Goal: Task Accomplishment & Management: Use online tool/utility

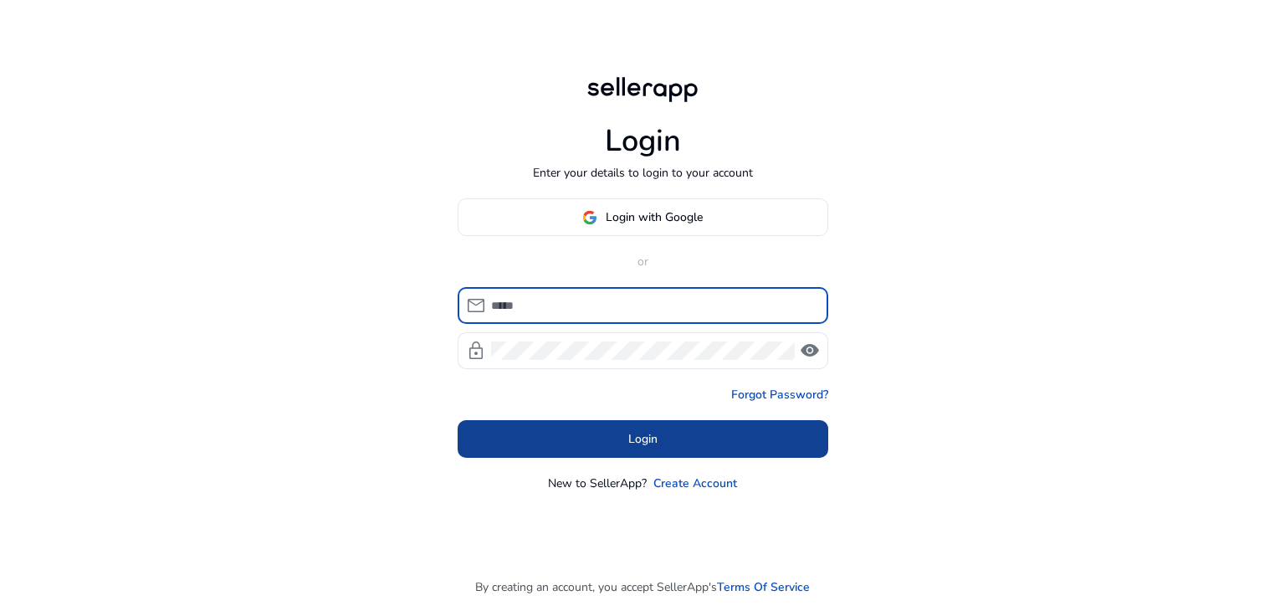
type input "**********"
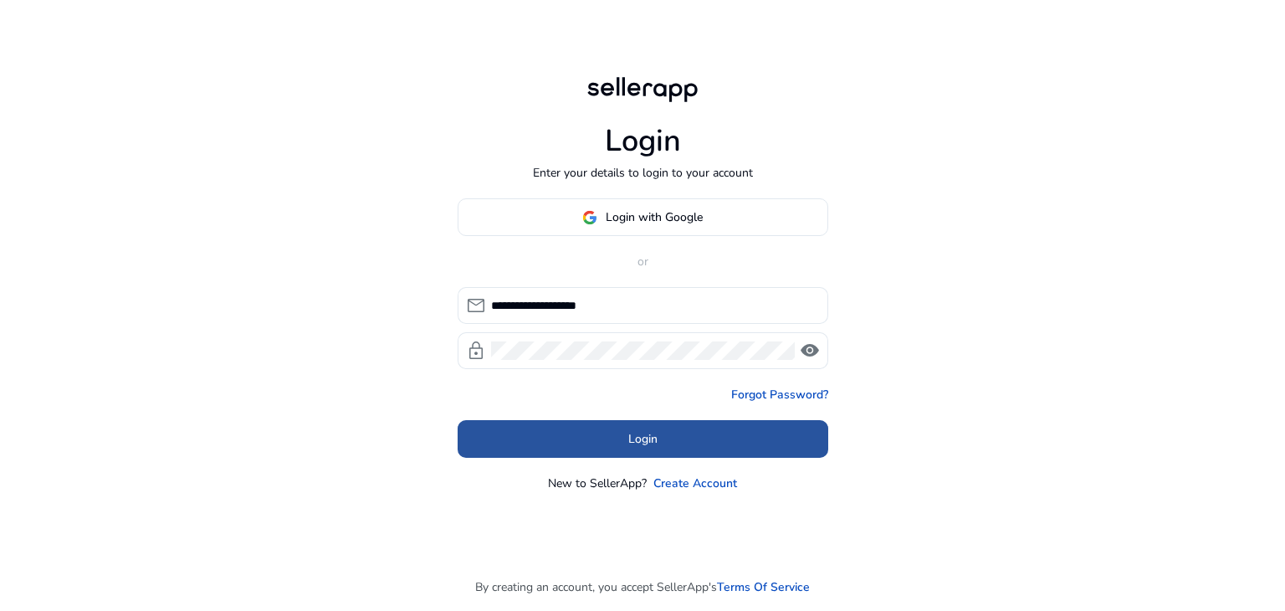
click at [681, 448] on span at bounding box center [643, 439] width 371 height 40
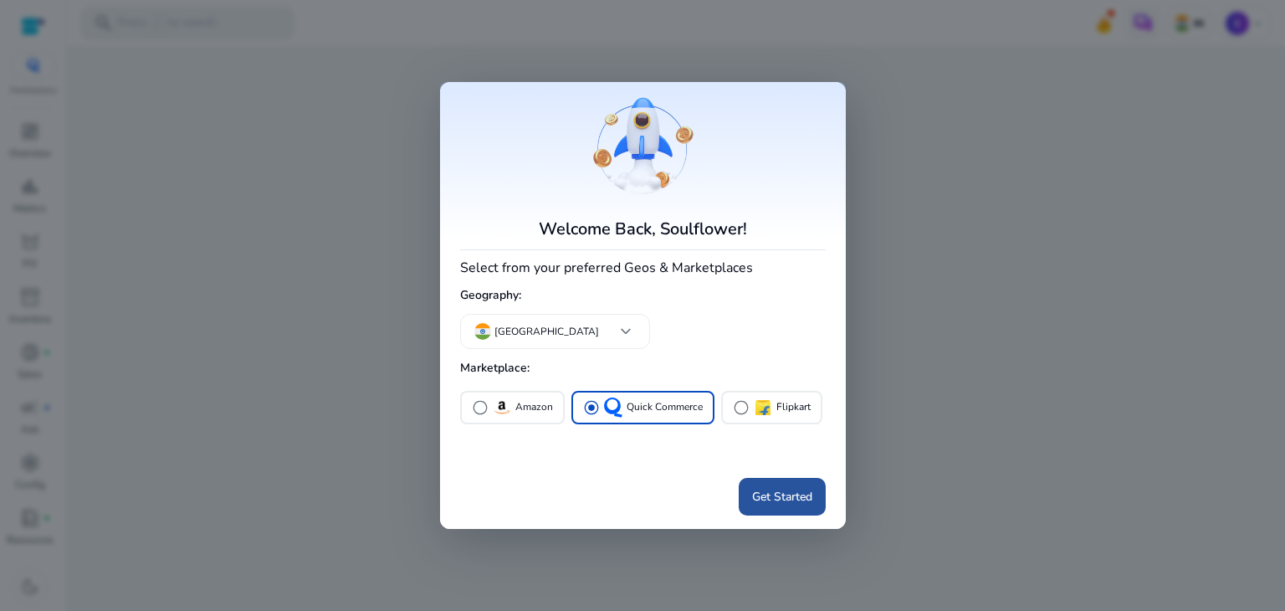
click at [780, 506] on span at bounding box center [782, 496] width 87 height 40
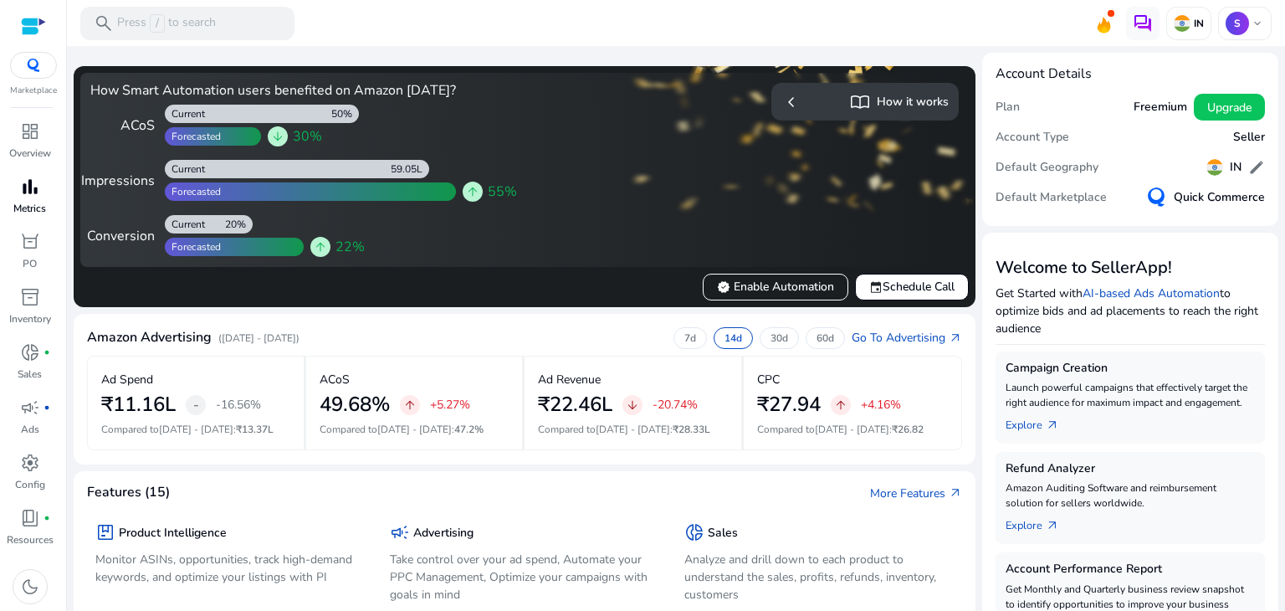
click at [31, 202] on p "Metrics" at bounding box center [29, 208] width 33 height 15
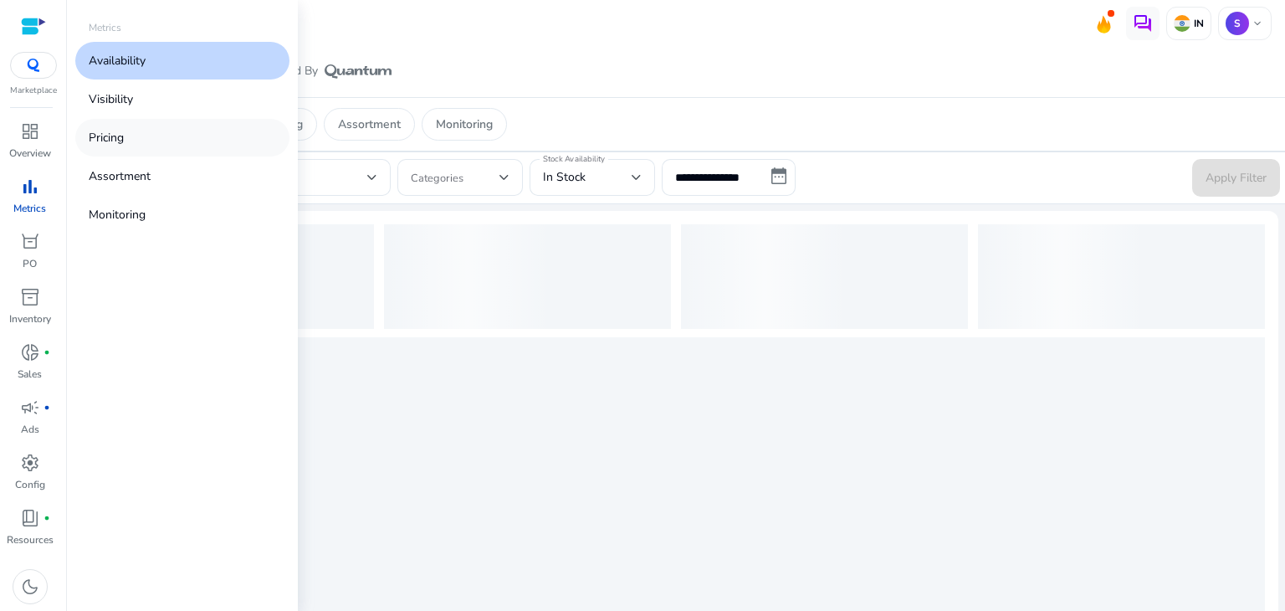
click at [139, 138] on link "Pricing" at bounding box center [182, 138] width 214 height 38
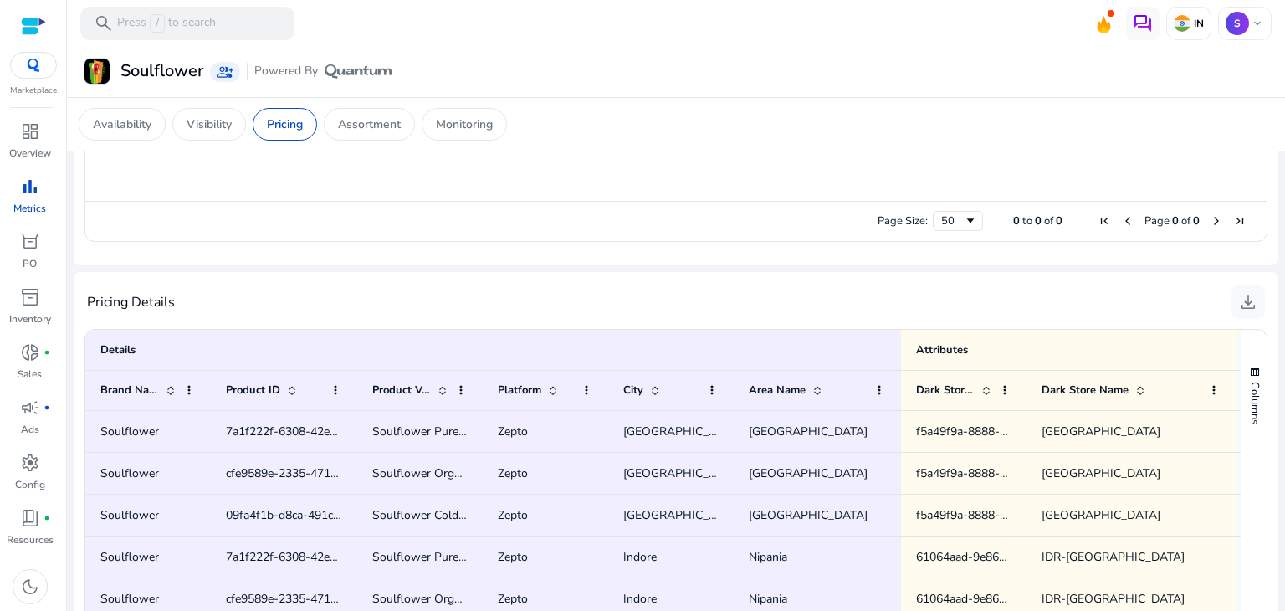
scroll to position [1078, 0]
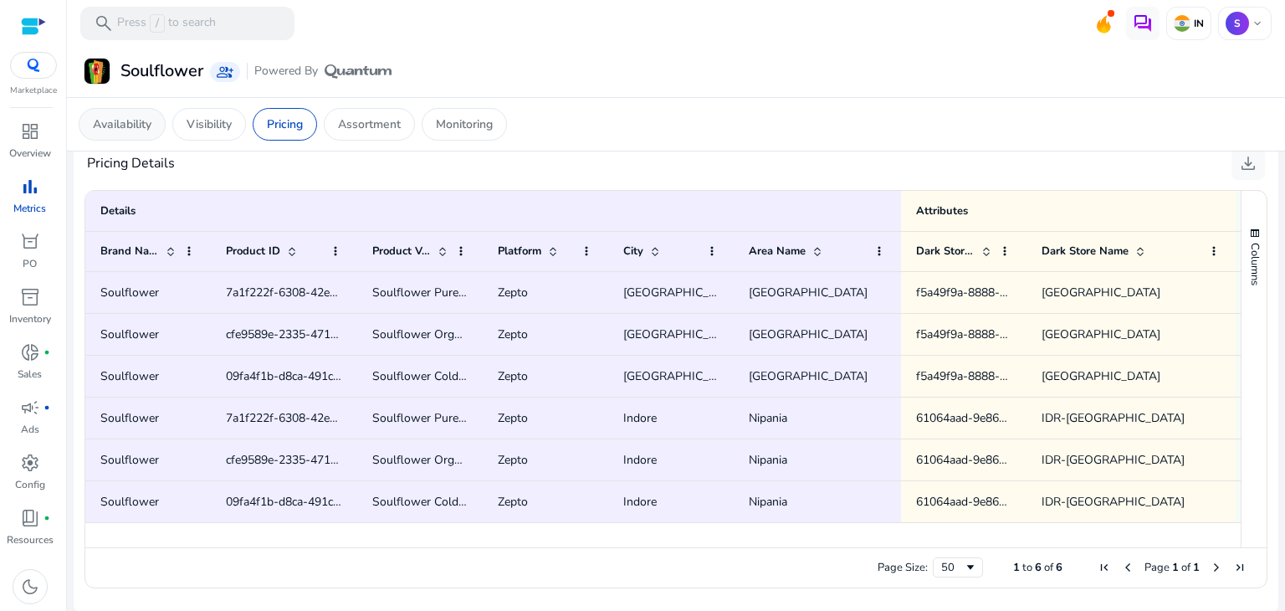
click at [118, 115] on p "Availability" at bounding box center [122, 124] width 59 height 18
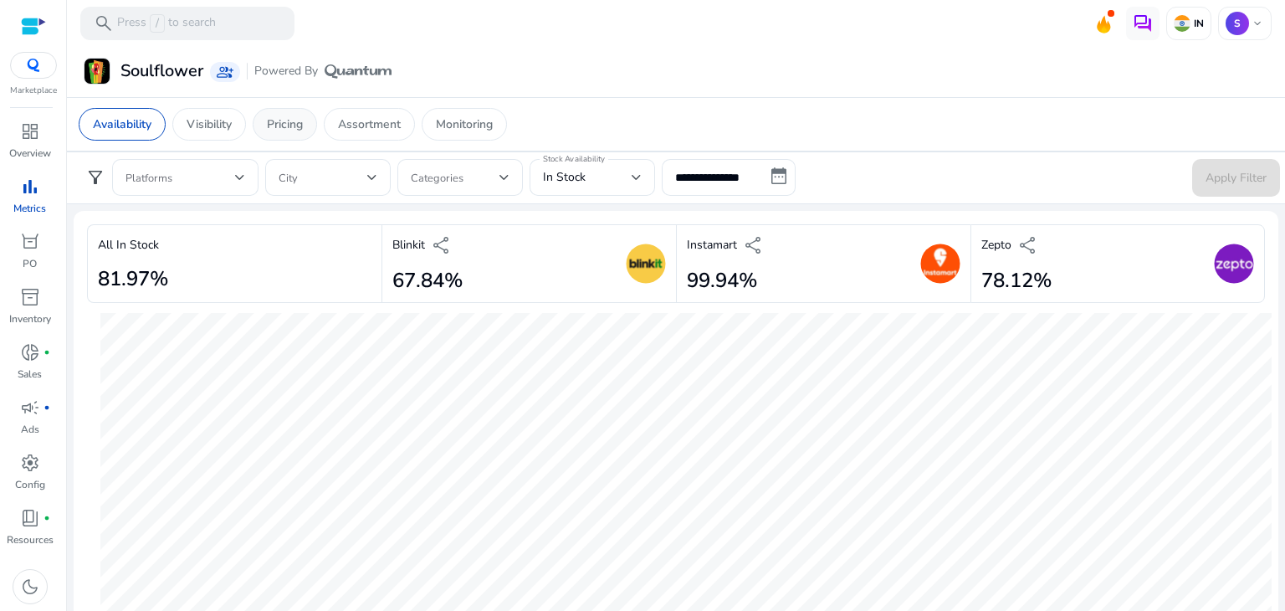
click at [298, 125] on p "Pricing" at bounding box center [285, 124] width 36 height 18
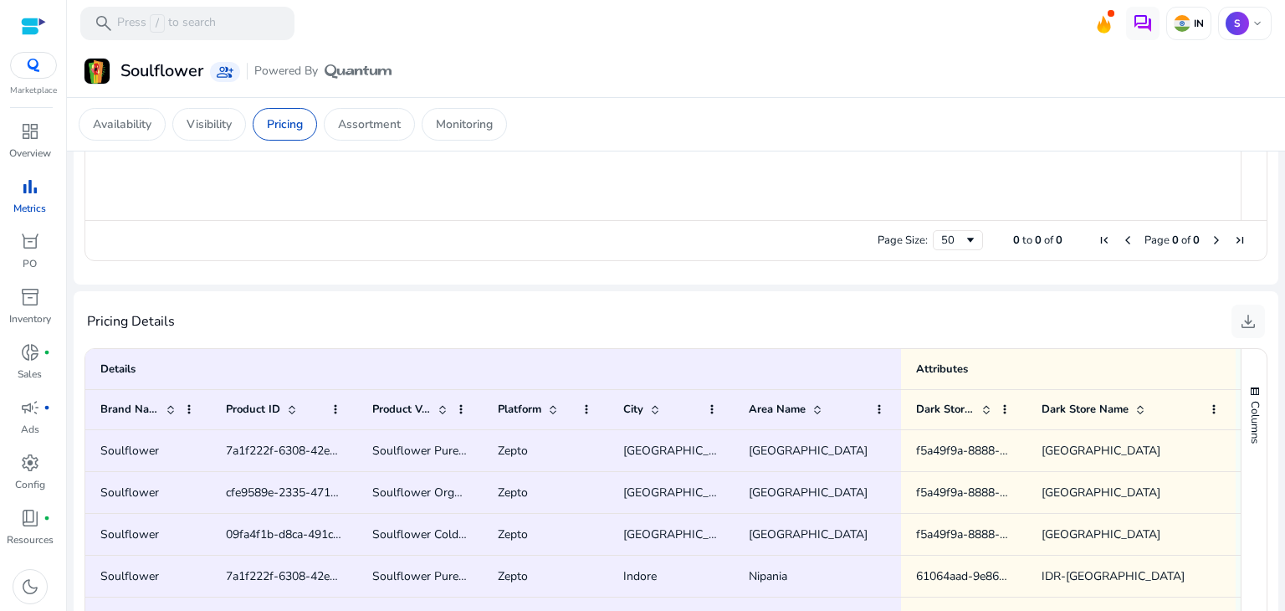
scroll to position [927, 0]
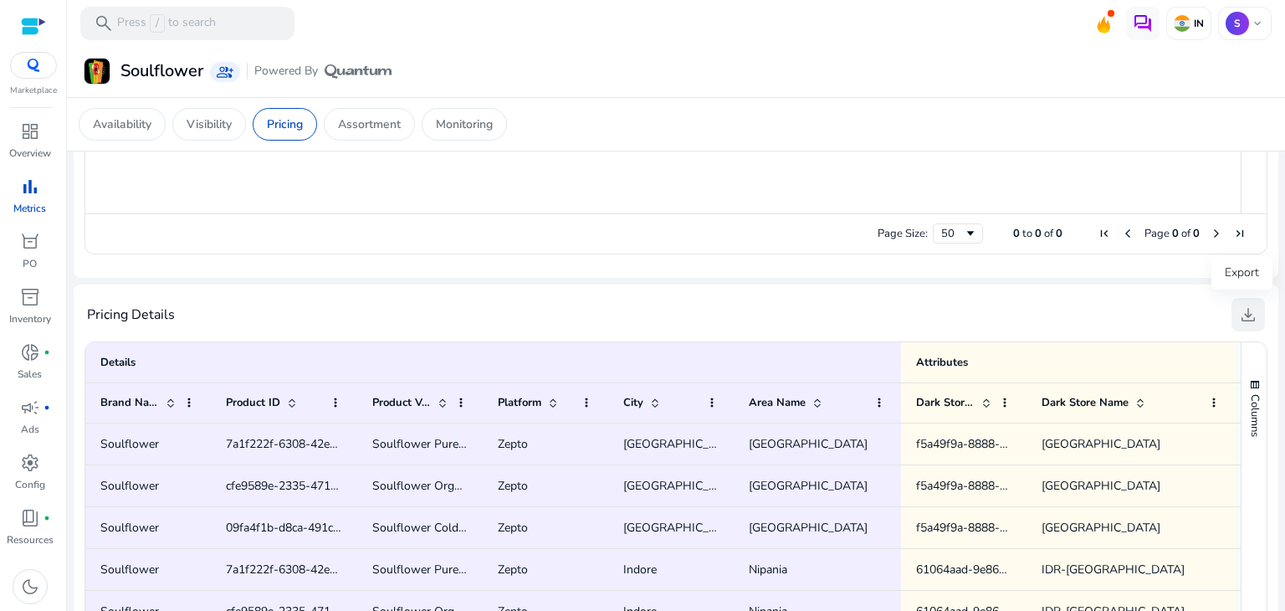
click at [1238, 320] on span "download" at bounding box center [1248, 315] width 20 height 20
click at [132, 120] on p "Availability" at bounding box center [122, 124] width 59 height 18
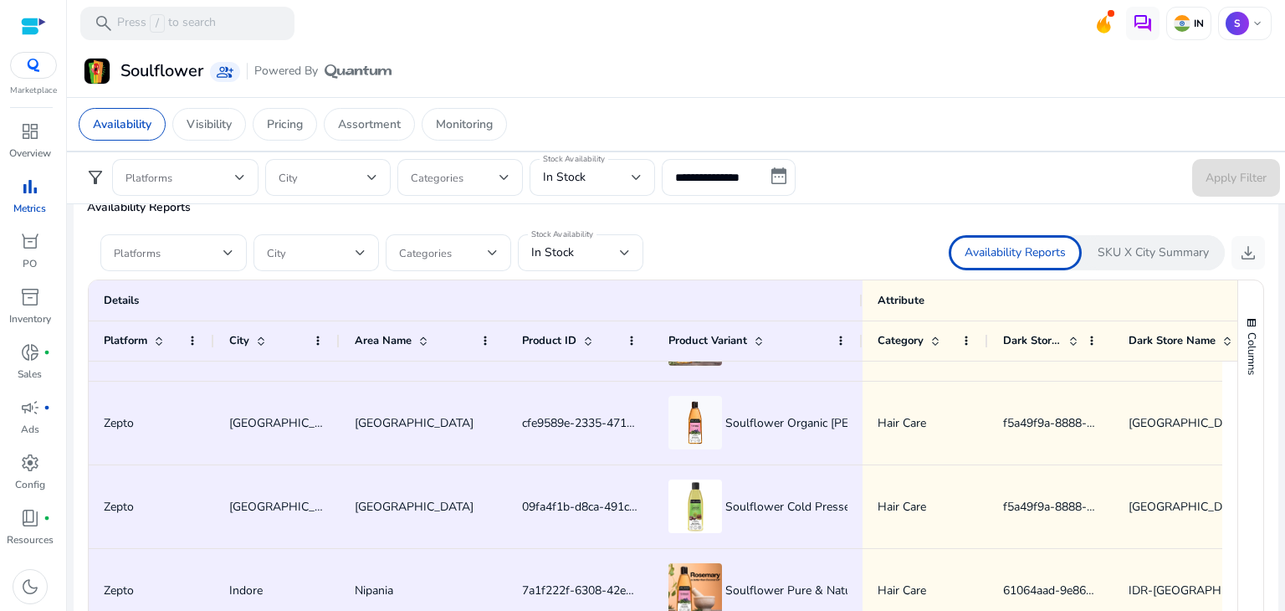
scroll to position [67, 0]
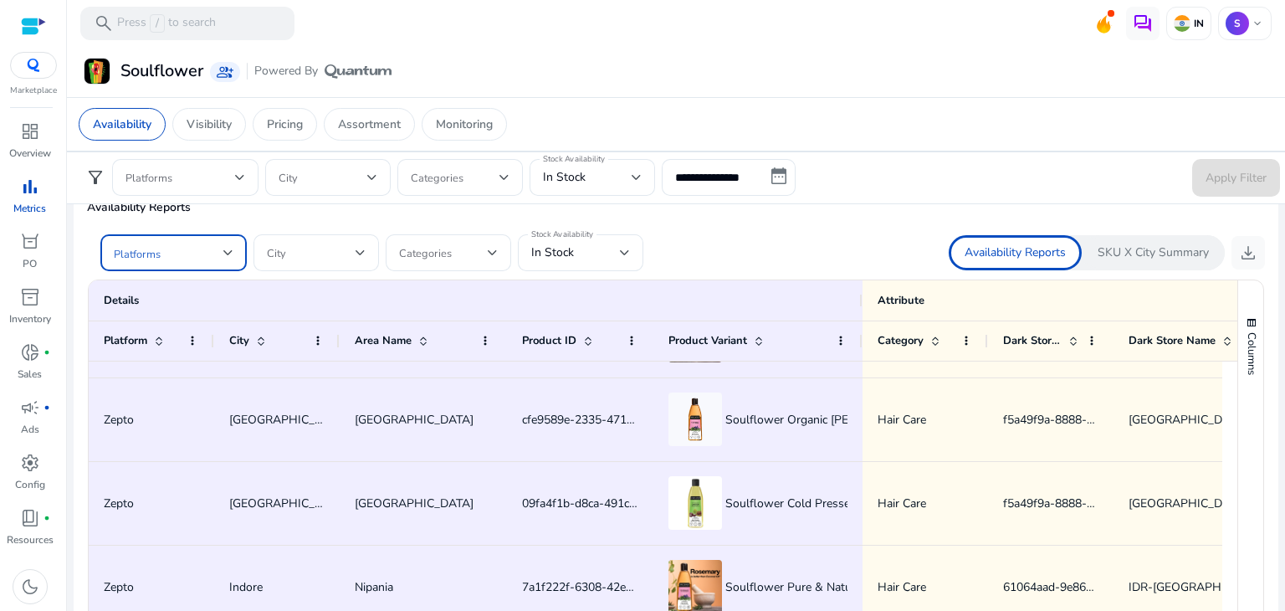
click at [227, 255] on div at bounding box center [228, 253] width 10 height 20
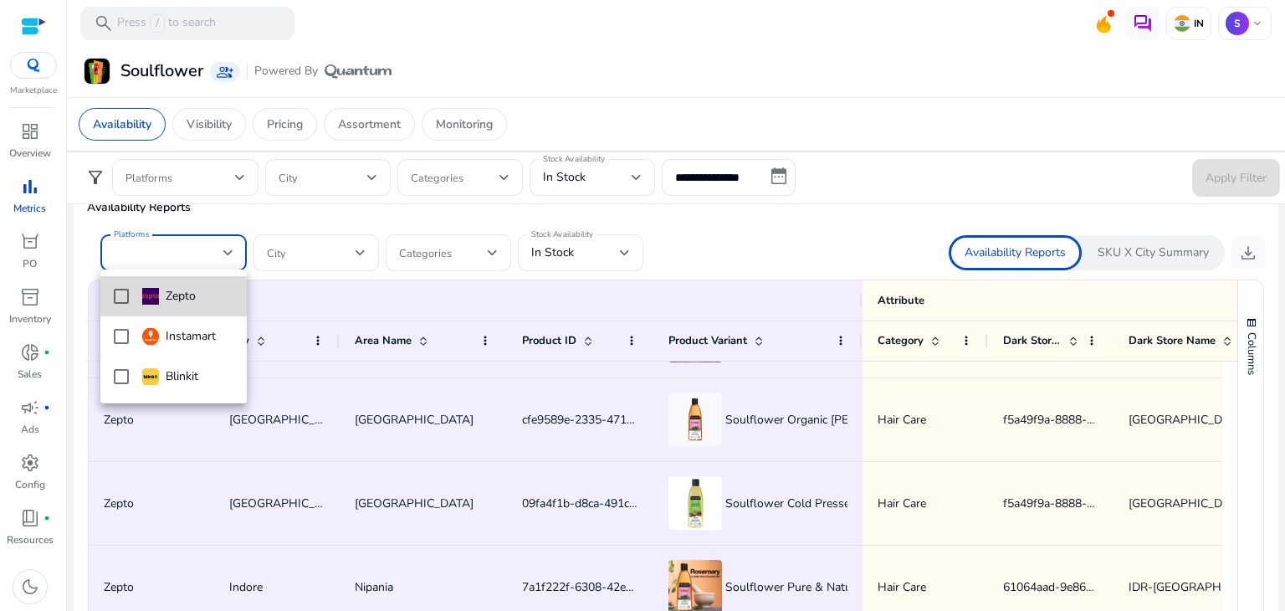
click at [168, 303] on div "Zepto" at bounding box center [169, 296] width 54 height 18
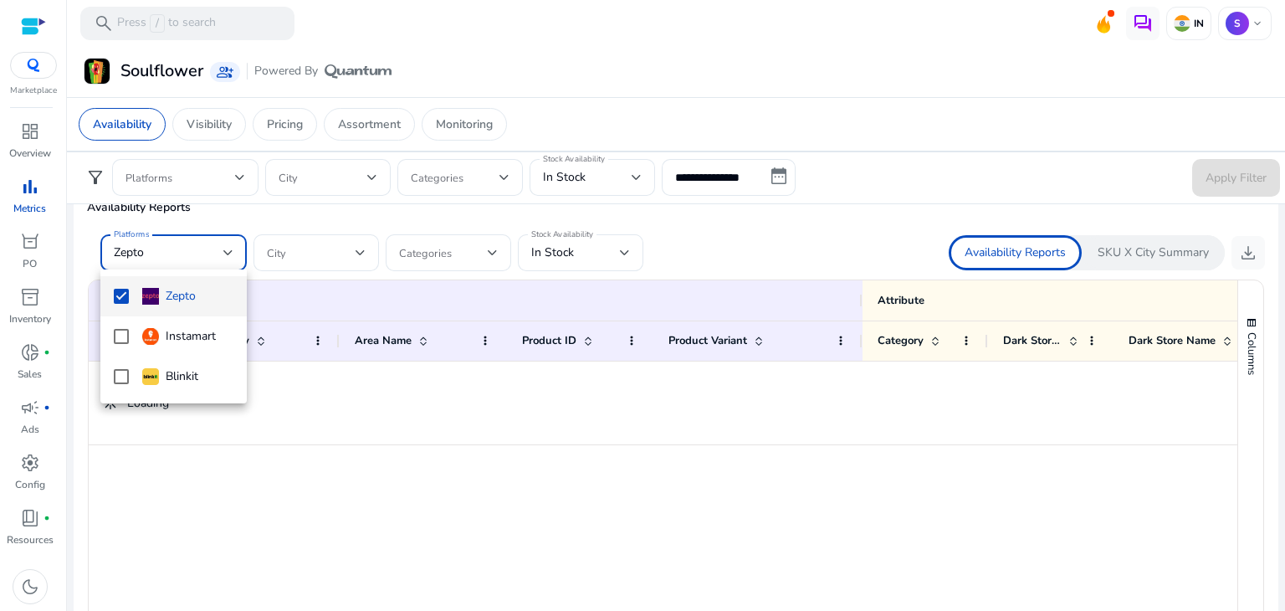
scroll to position [0, 0]
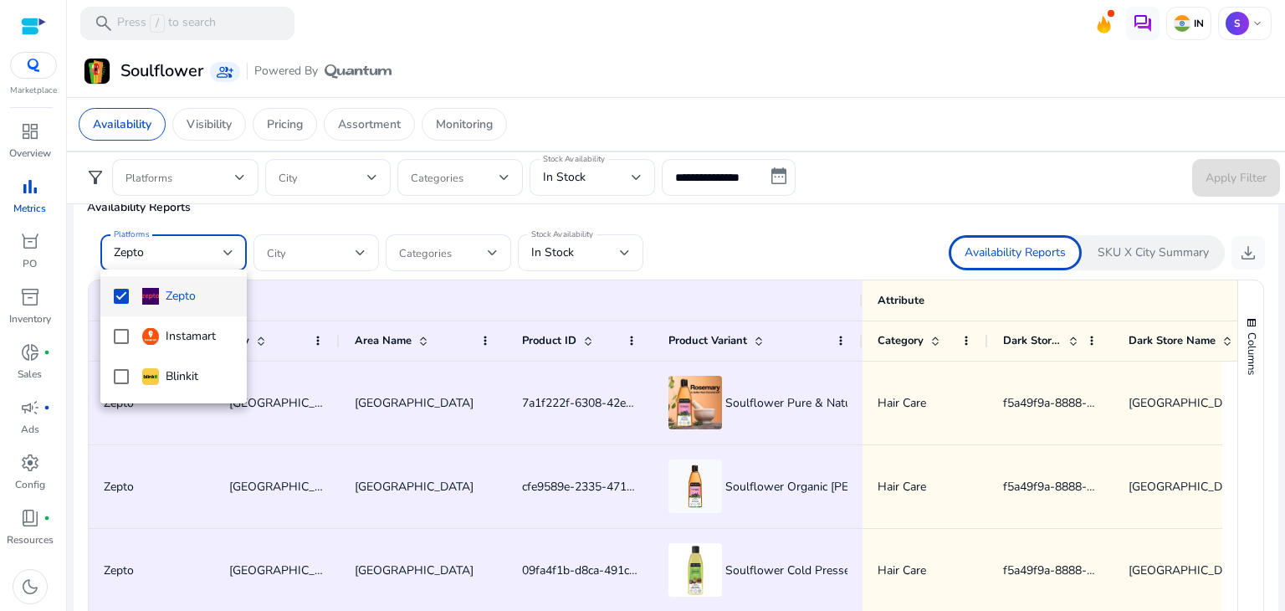
click at [1245, 248] on div at bounding box center [642, 305] width 1285 height 611
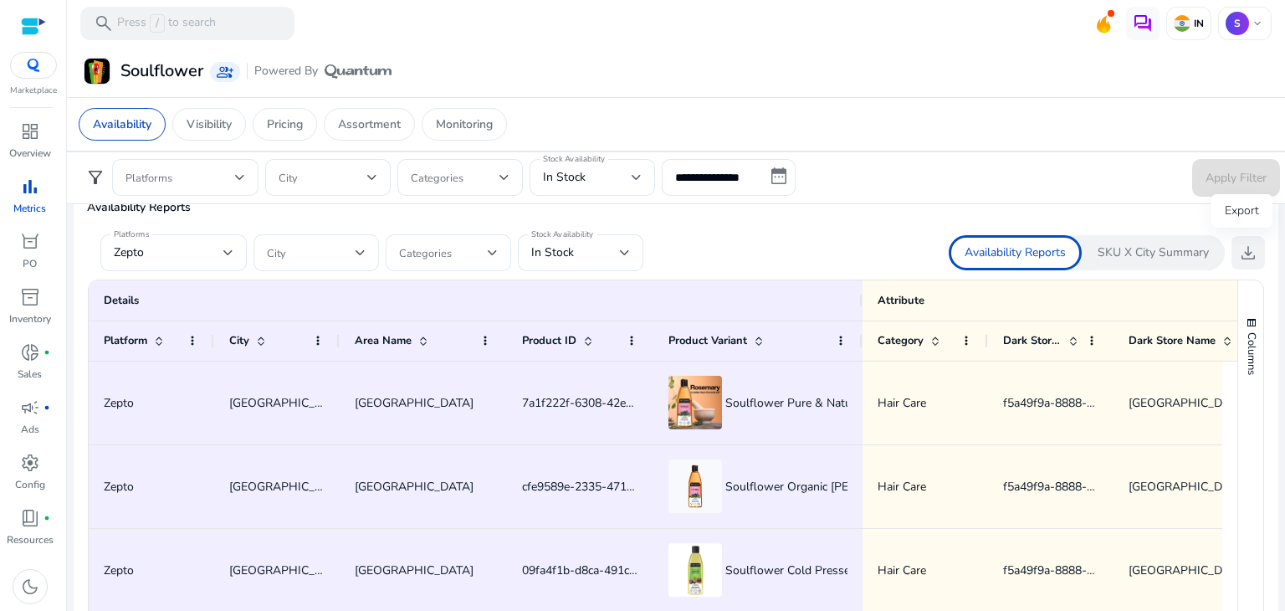
click at [1241, 248] on span "download" at bounding box center [1248, 253] width 20 height 20
